Goal: Find specific page/section: Find specific page/section

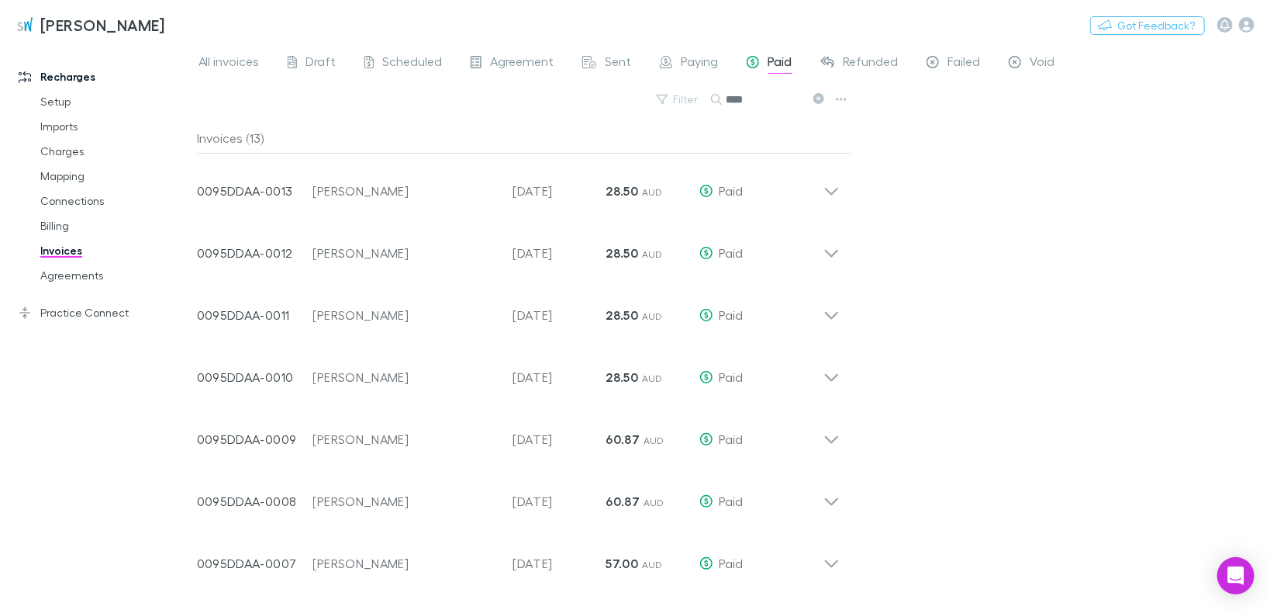
click at [81, 277] on link "Agreements" at bounding box center [114, 275] width 178 height 25
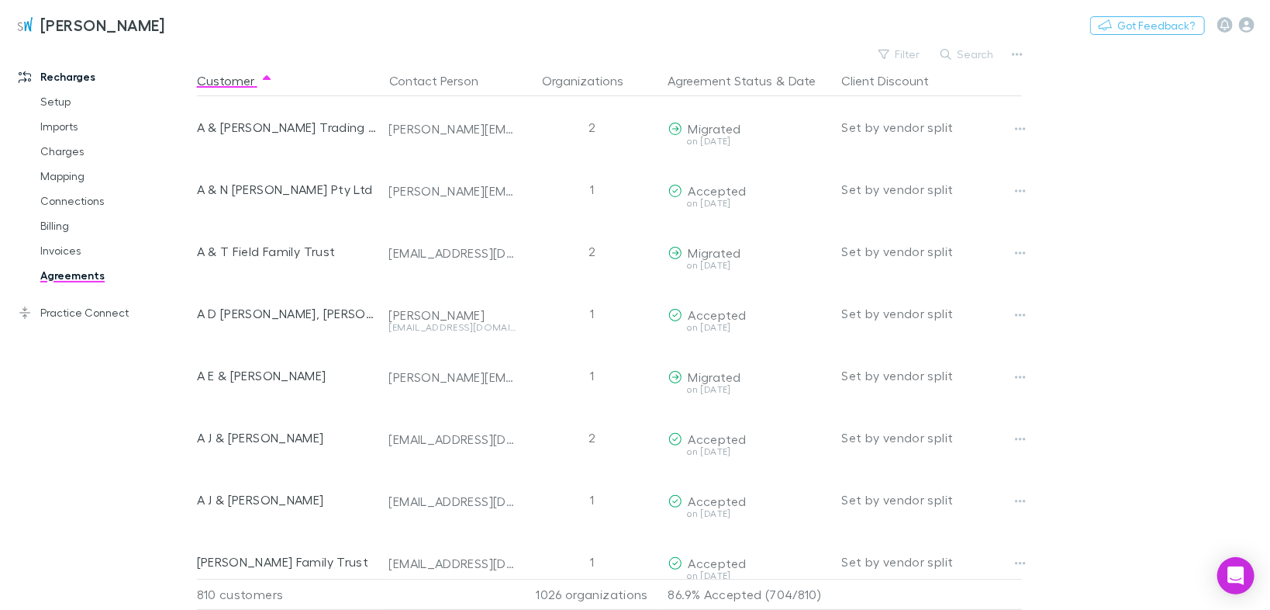
click at [907, 57] on button "Filter" at bounding box center [900, 54] width 59 height 19
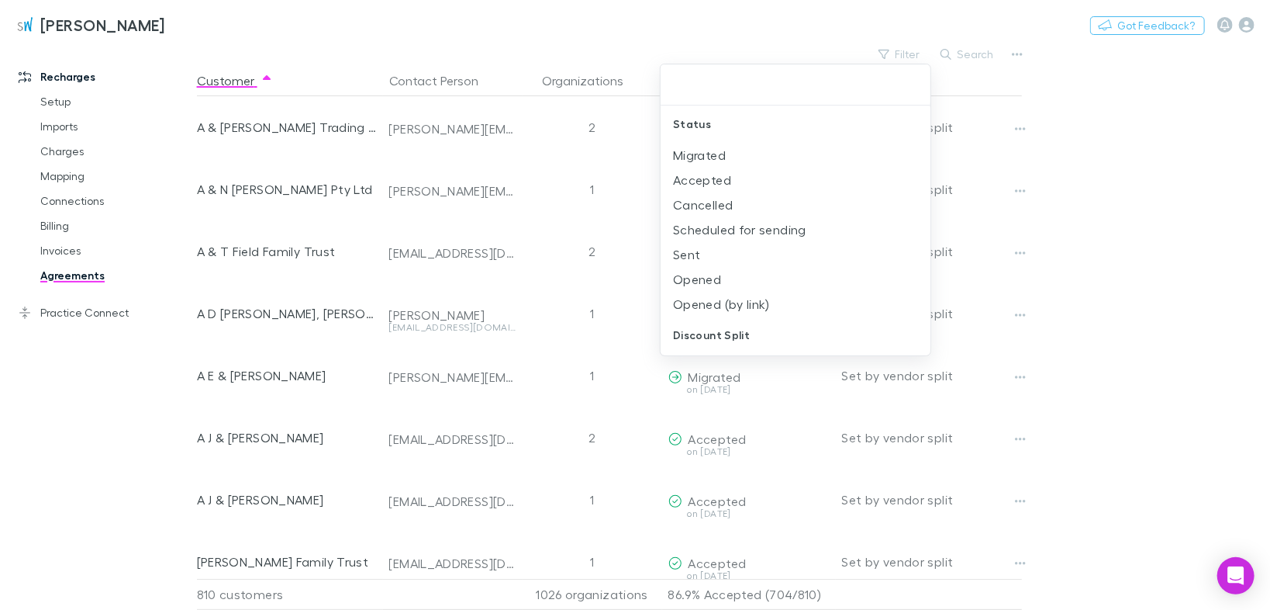
drag, startPoint x: 686, startPoint y: 254, endPoint x: 676, endPoint y: 265, distance: 14.8
click at [686, 254] on li "Sent" at bounding box center [796, 254] width 271 height 25
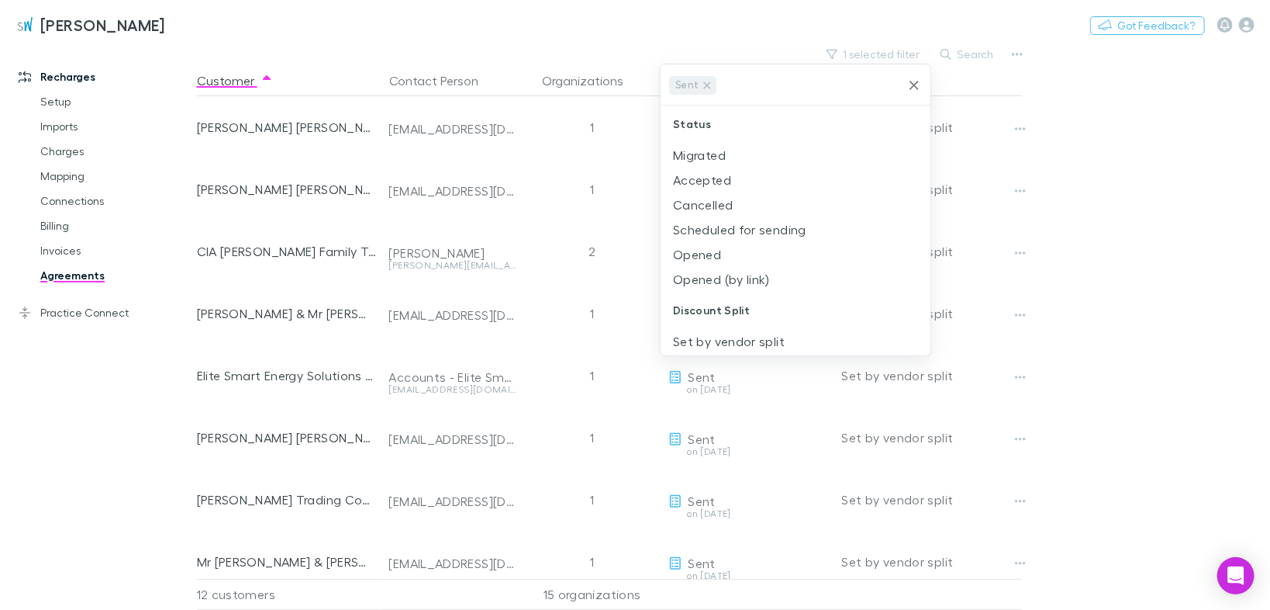
click at [675, 258] on li "Opened" at bounding box center [796, 254] width 271 height 25
click at [679, 256] on li "Opened (by link)" at bounding box center [796, 254] width 271 height 25
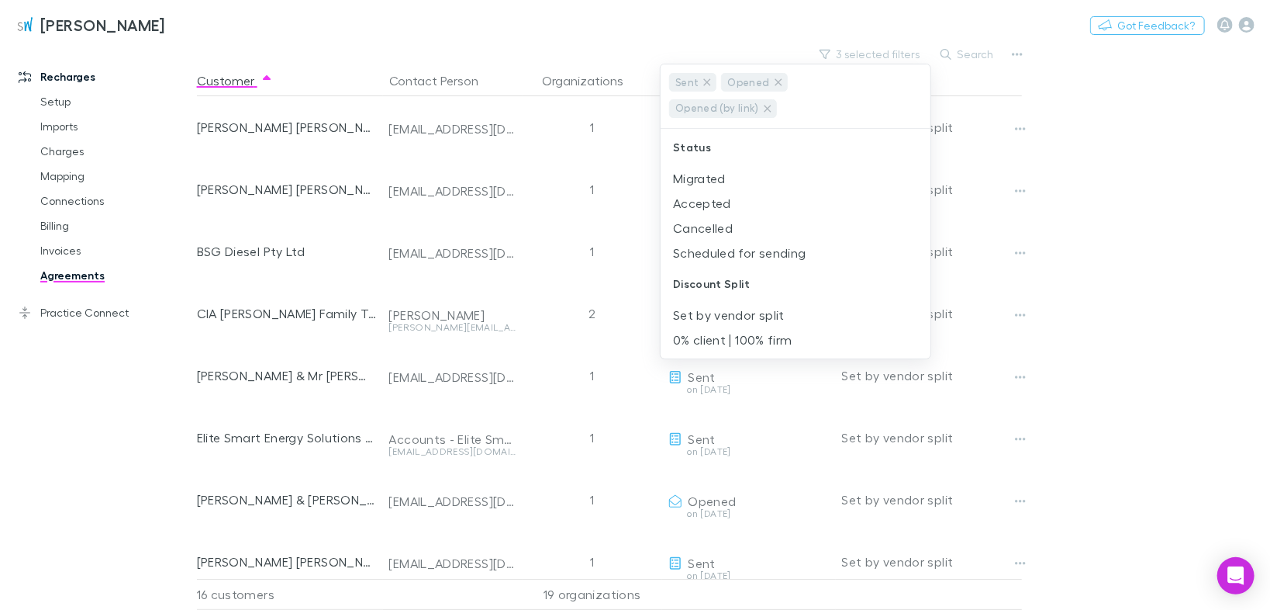
click at [1079, 104] on div at bounding box center [635, 305] width 1270 height 610
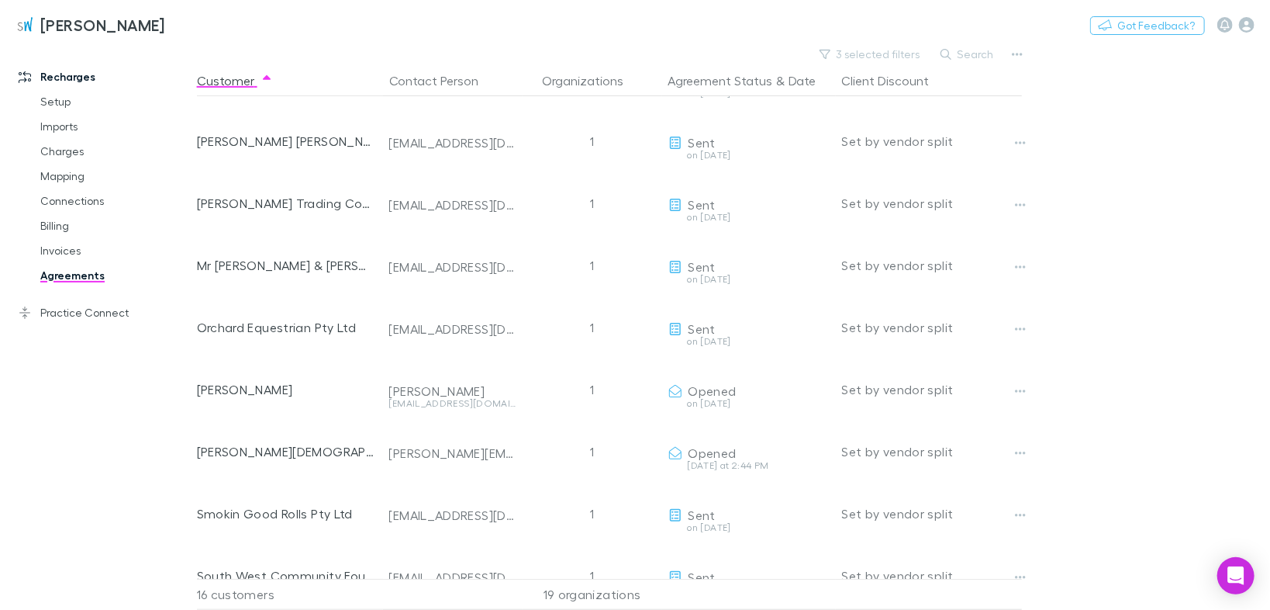
scroll to position [209, 0]
